Goal: Information Seeking & Learning: Learn about a topic

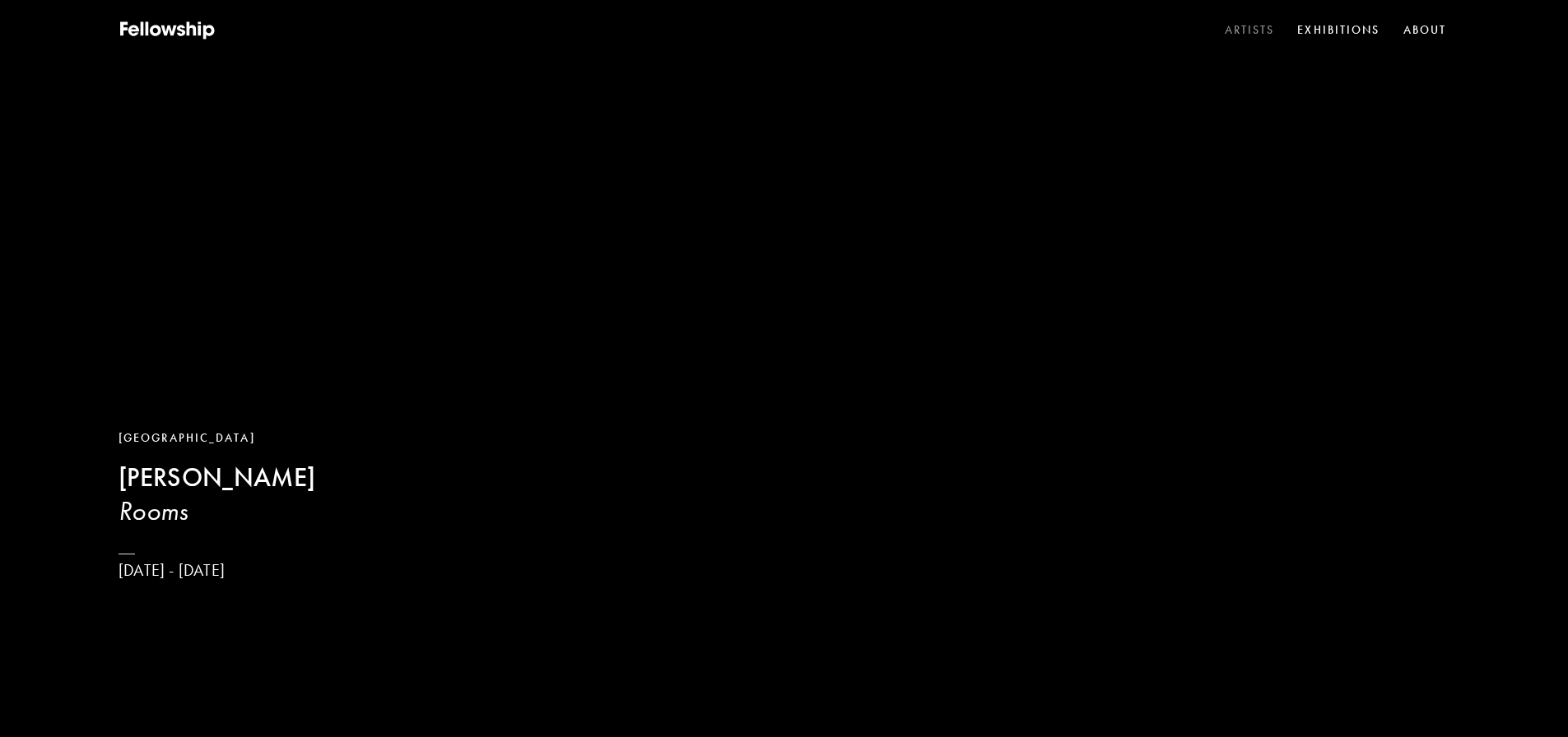
click at [1241, 25] on link "Artists" at bounding box center [1249, 30] width 57 height 24
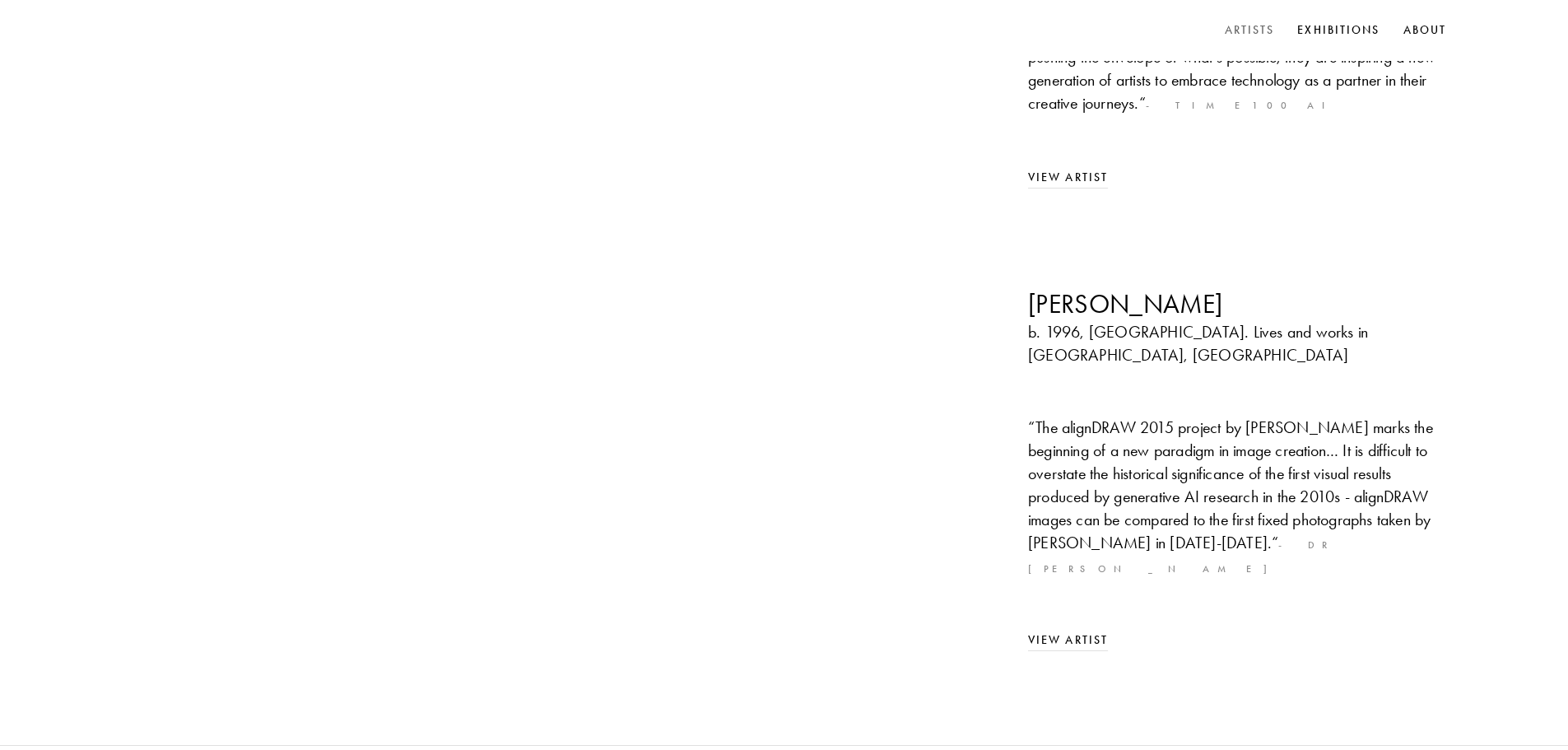
scroll to position [659, 0]
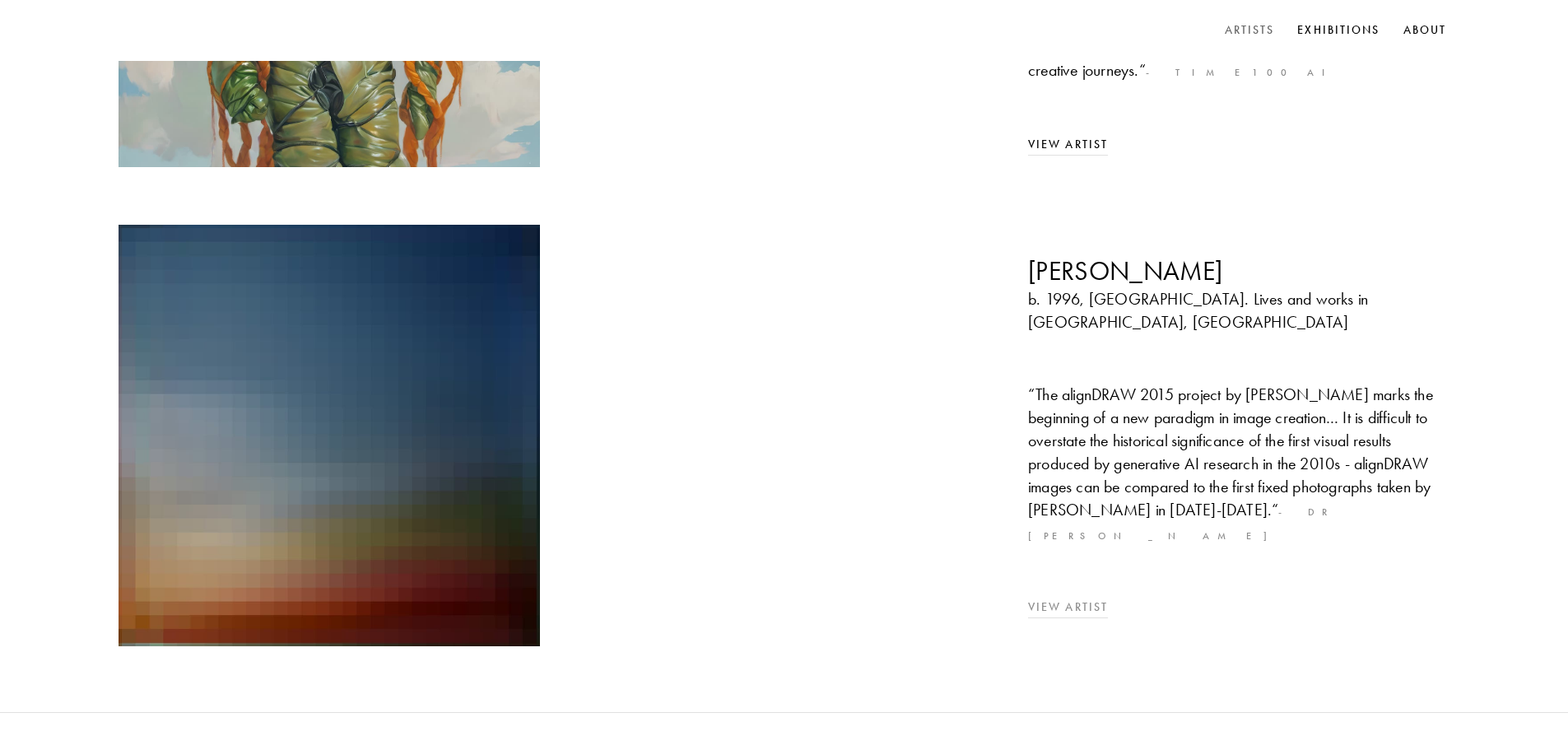
click at [404, 354] on img at bounding box center [329, 435] width 443 height 443
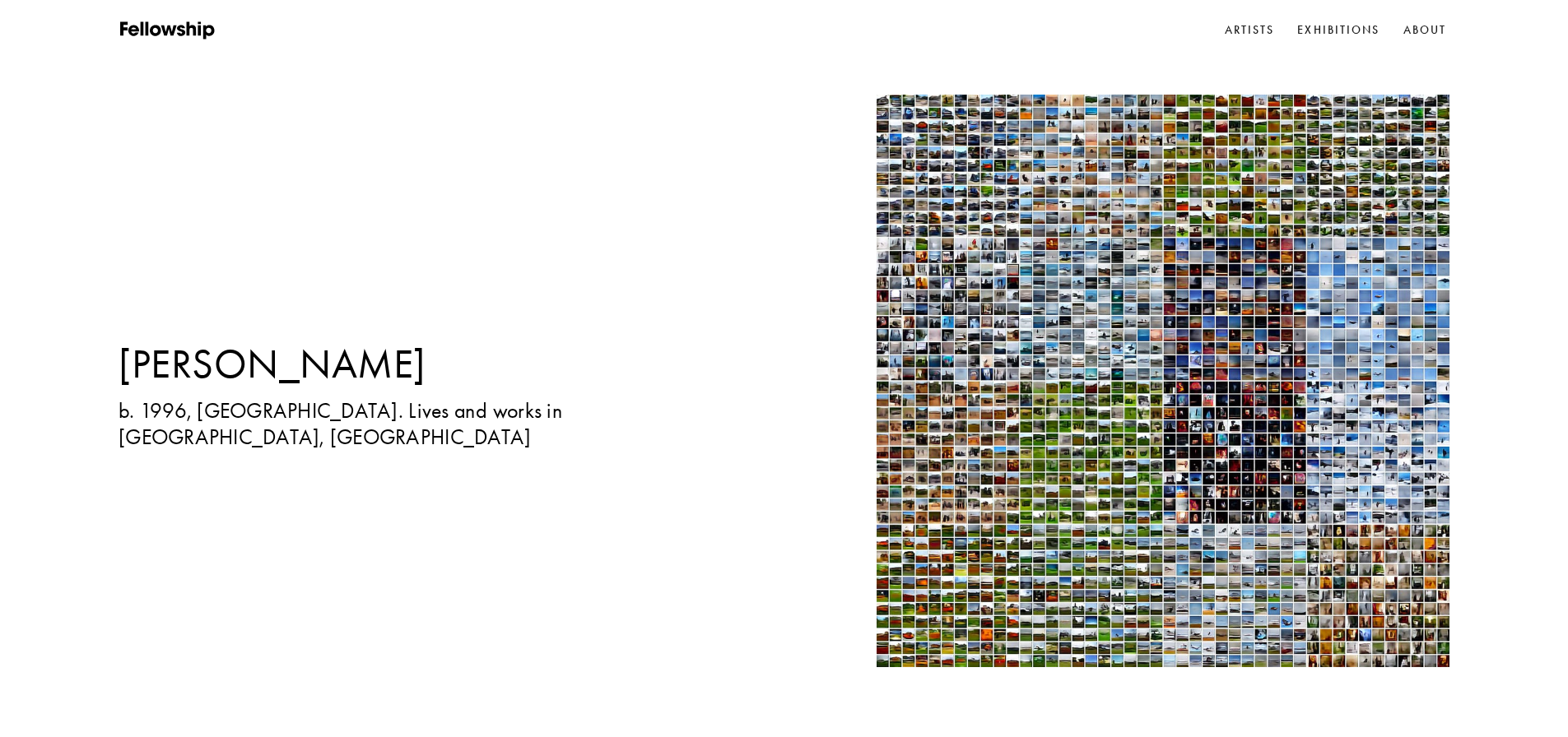
click at [1047, 377] on img at bounding box center [1146, 381] width 606 height 573
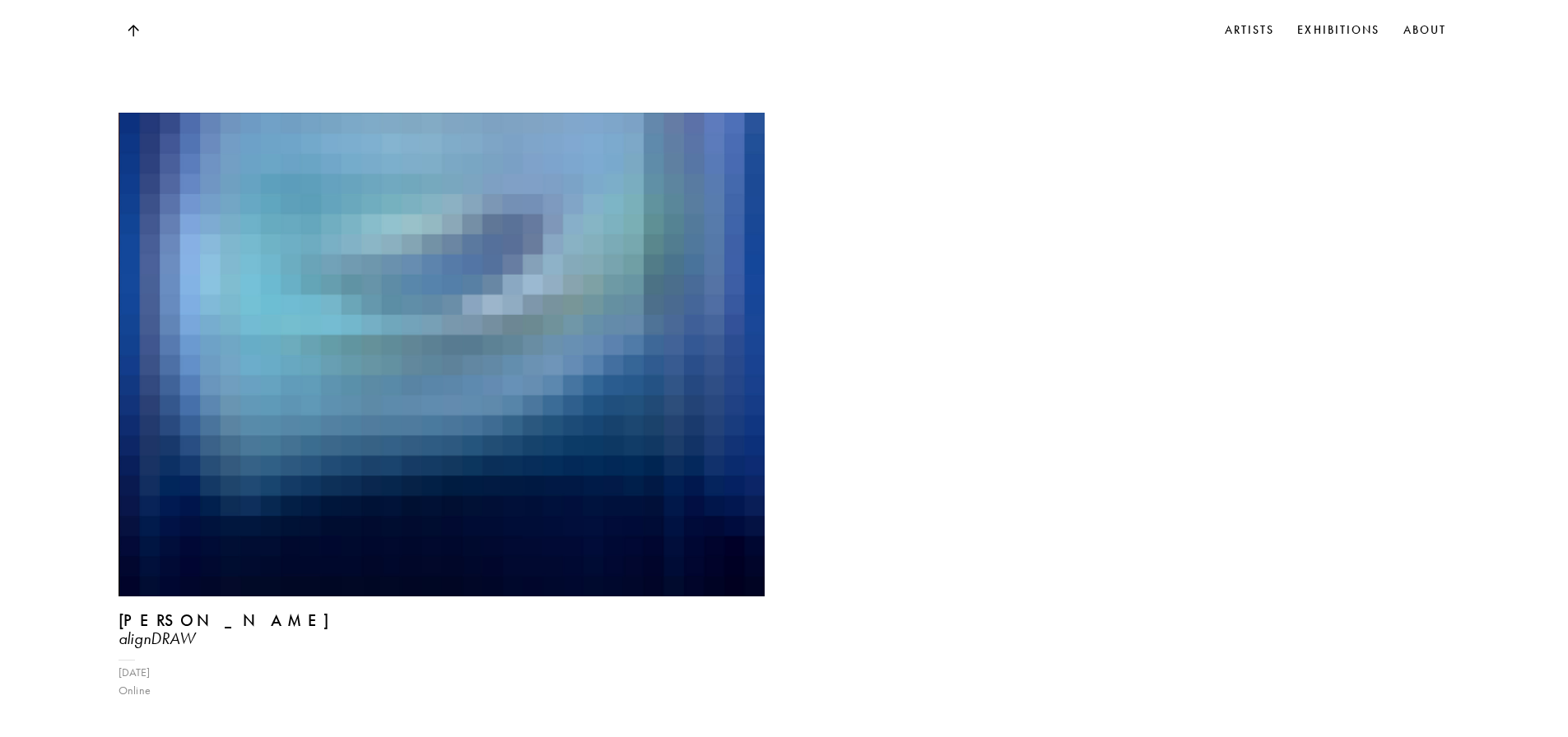
scroll to position [1563, 0]
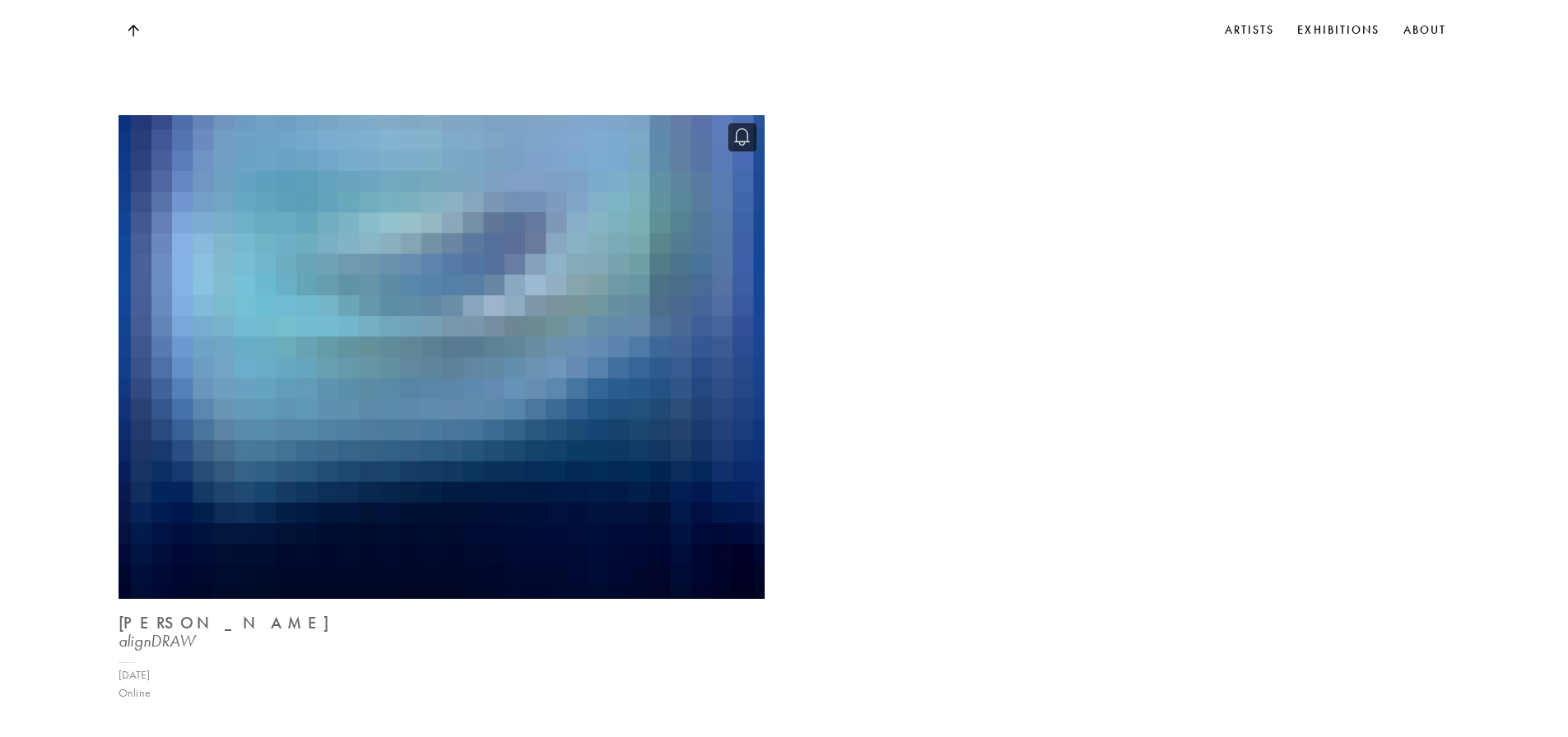
click at [530, 292] on img at bounding box center [441, 356] width 665 height 498
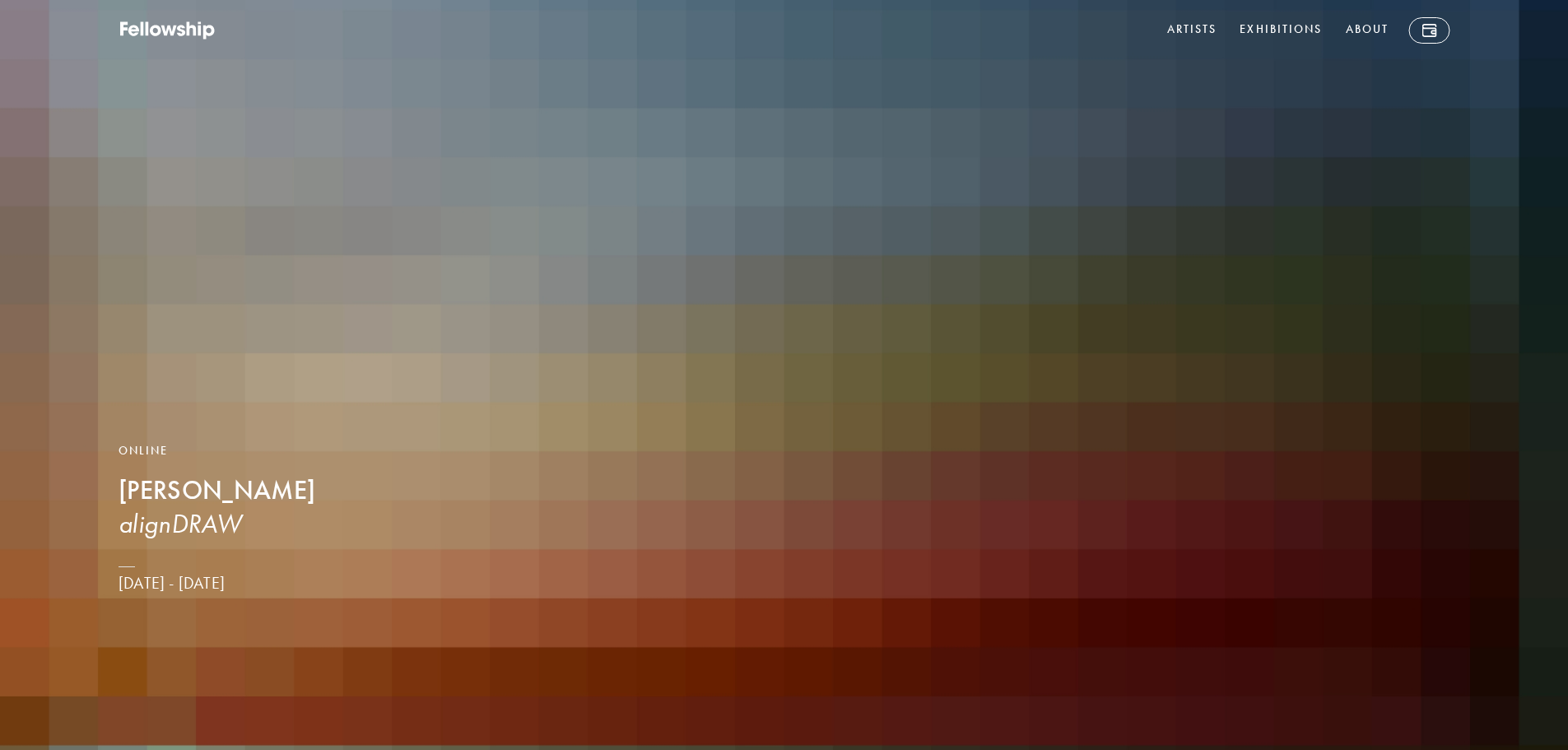
click at [430, 411] on img at bounding box center [784, 375] width 1568 height 750
click at [174, 26] on icon at bounding box center [168, 31] width 99 height 21
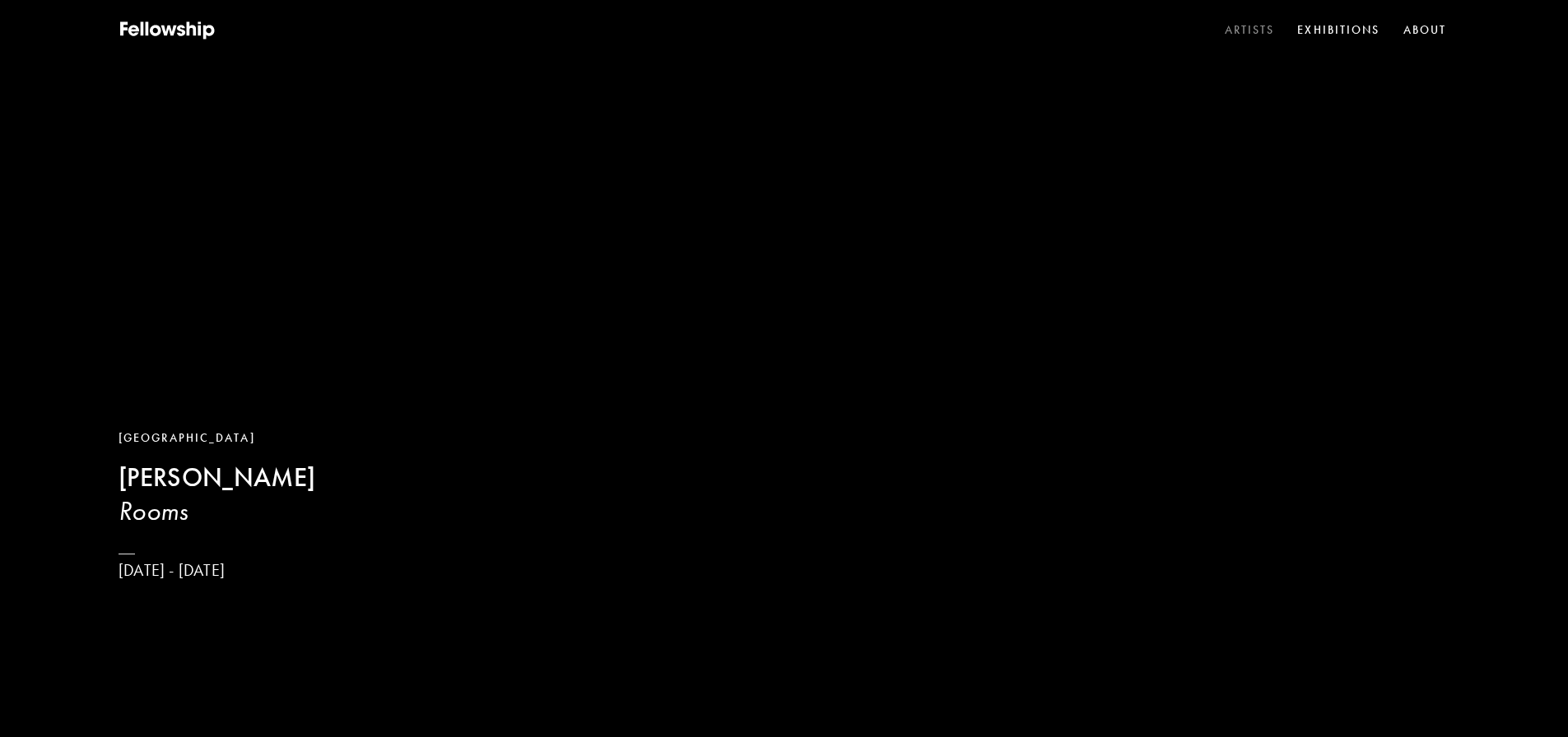
click at [1250, 34] on link "Artists" at bounding box center [1249, 30] width 57 height 24
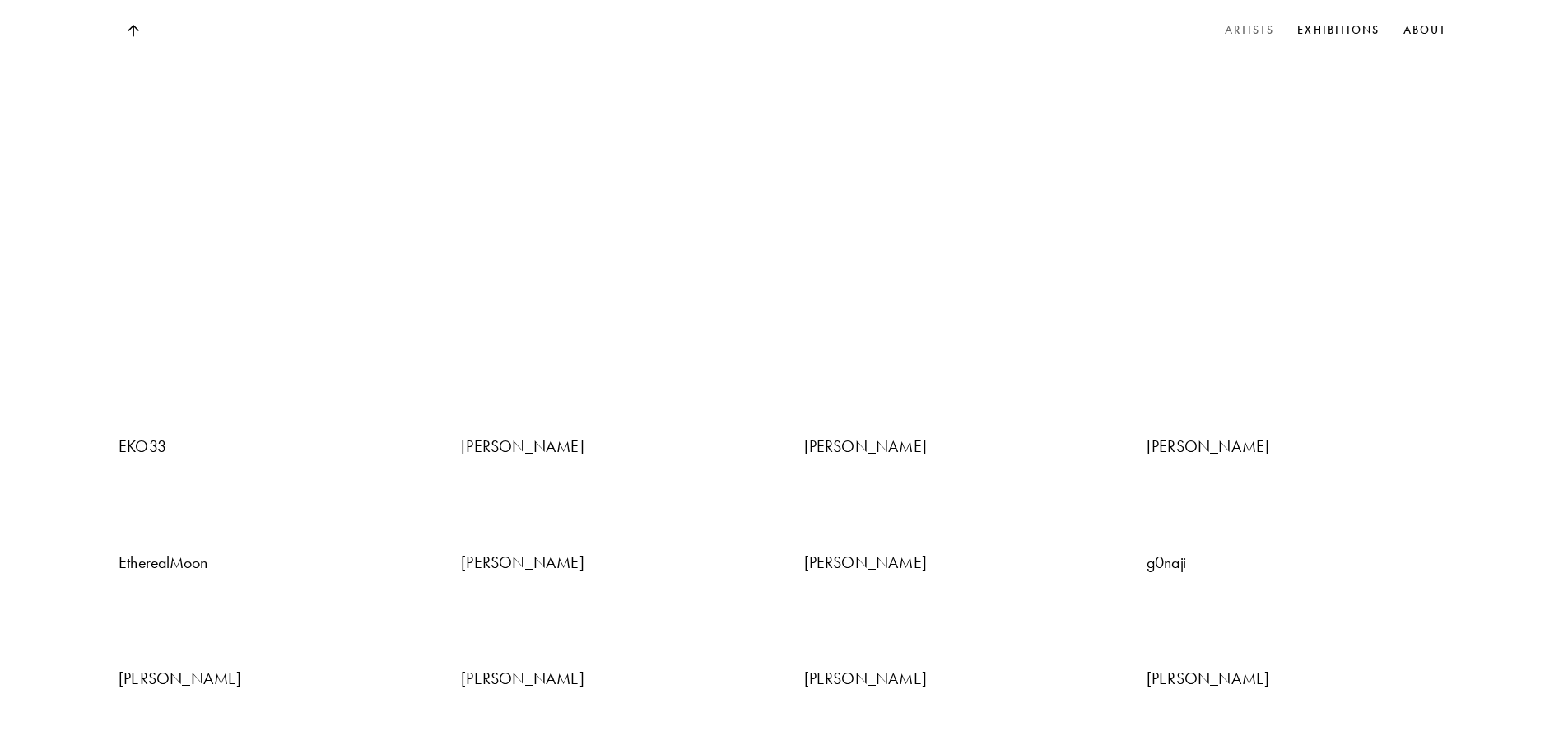
scroll to position [2470, 0]
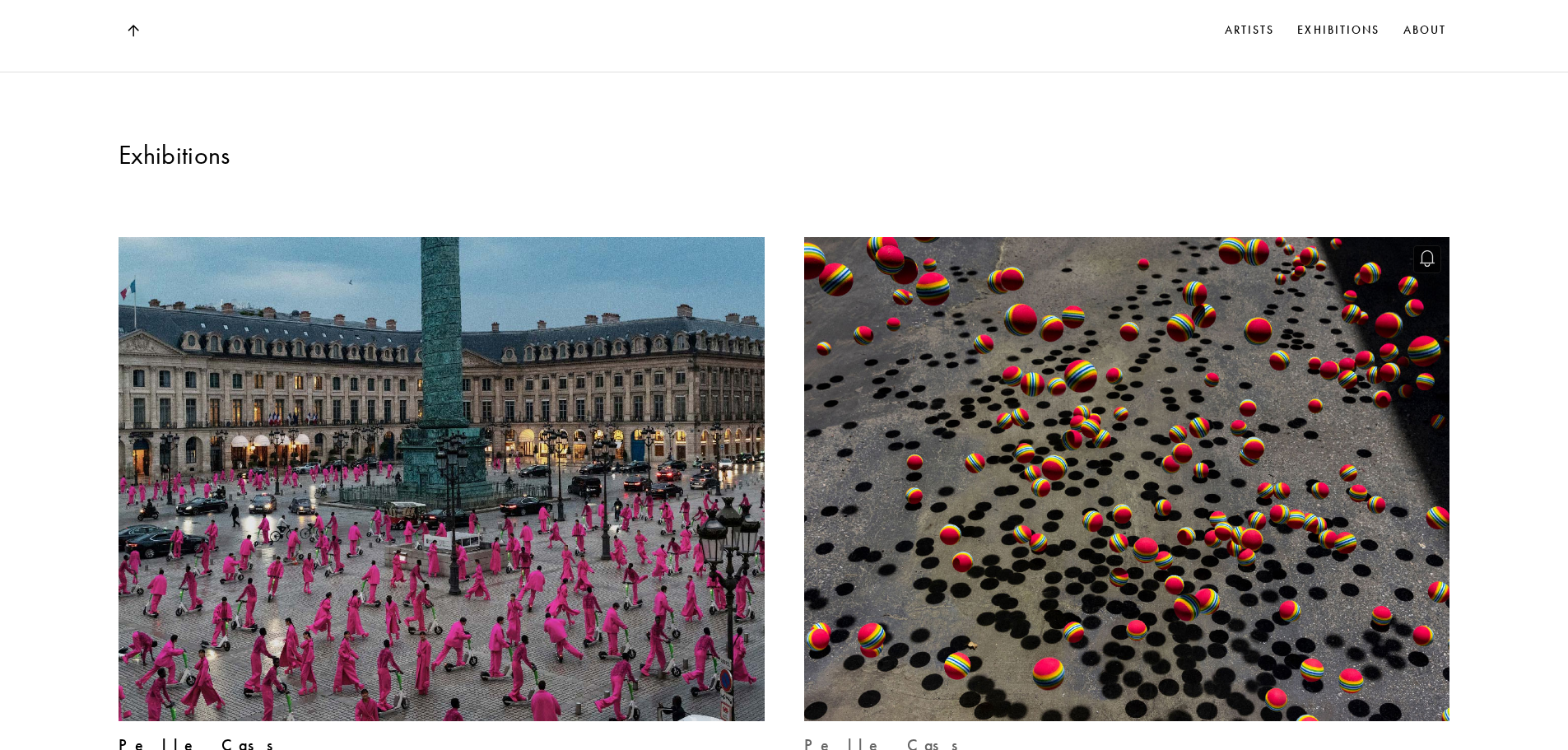
scroll to position [1482, 0]
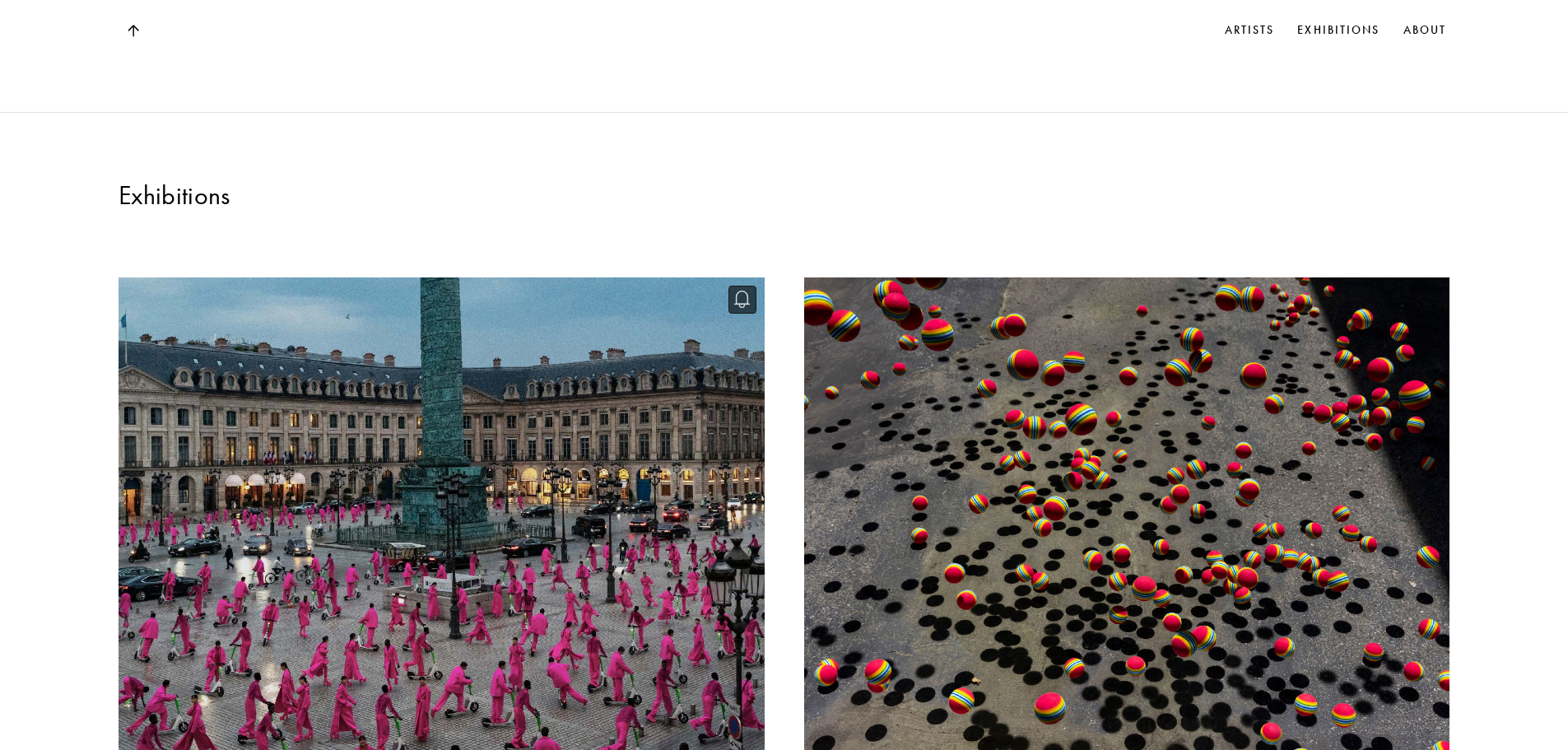
click at [468, 487] on img at bounding box center [441, 519] width 665 height 499
